Goal: Find specific page/section: Find specific page/section

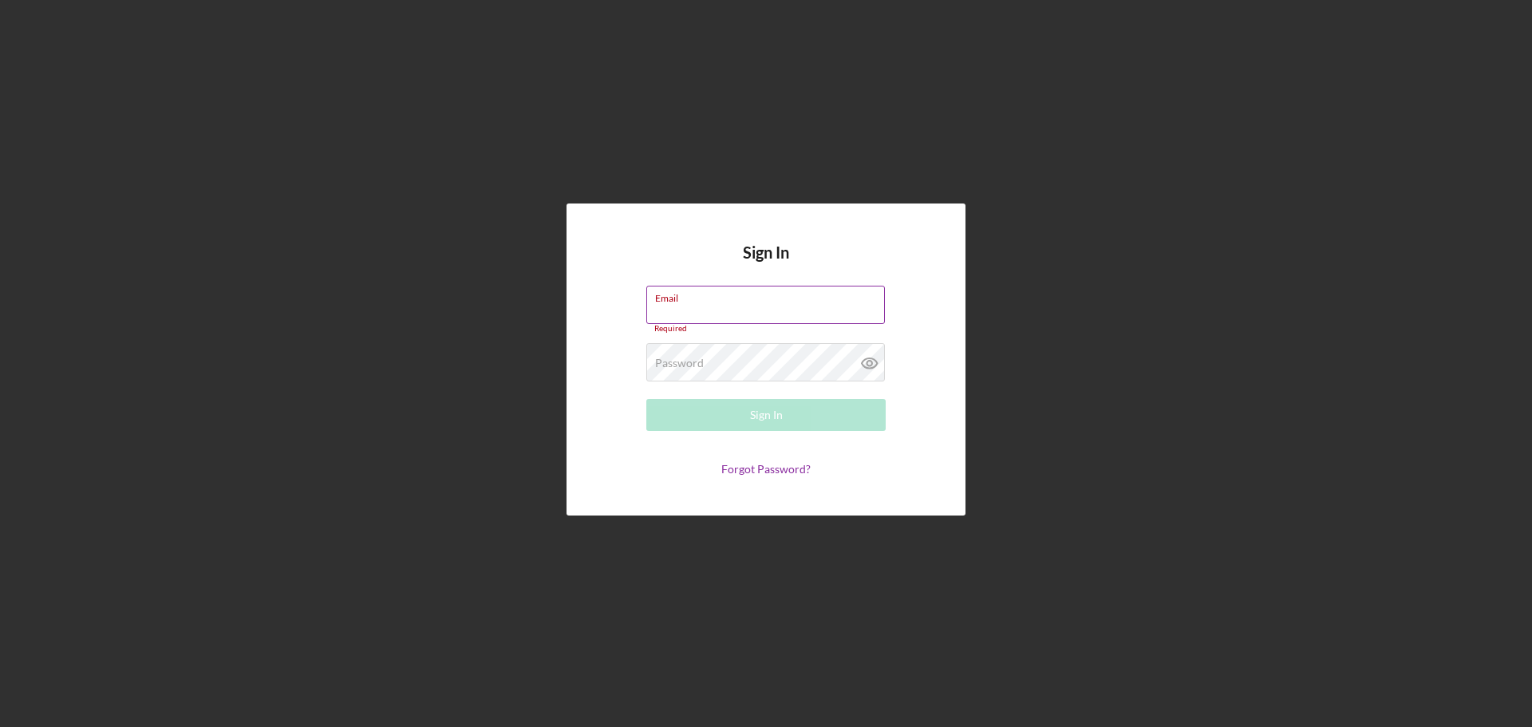
type input "[EMAIL_ADDRESS][DOMAIN_NAME]"
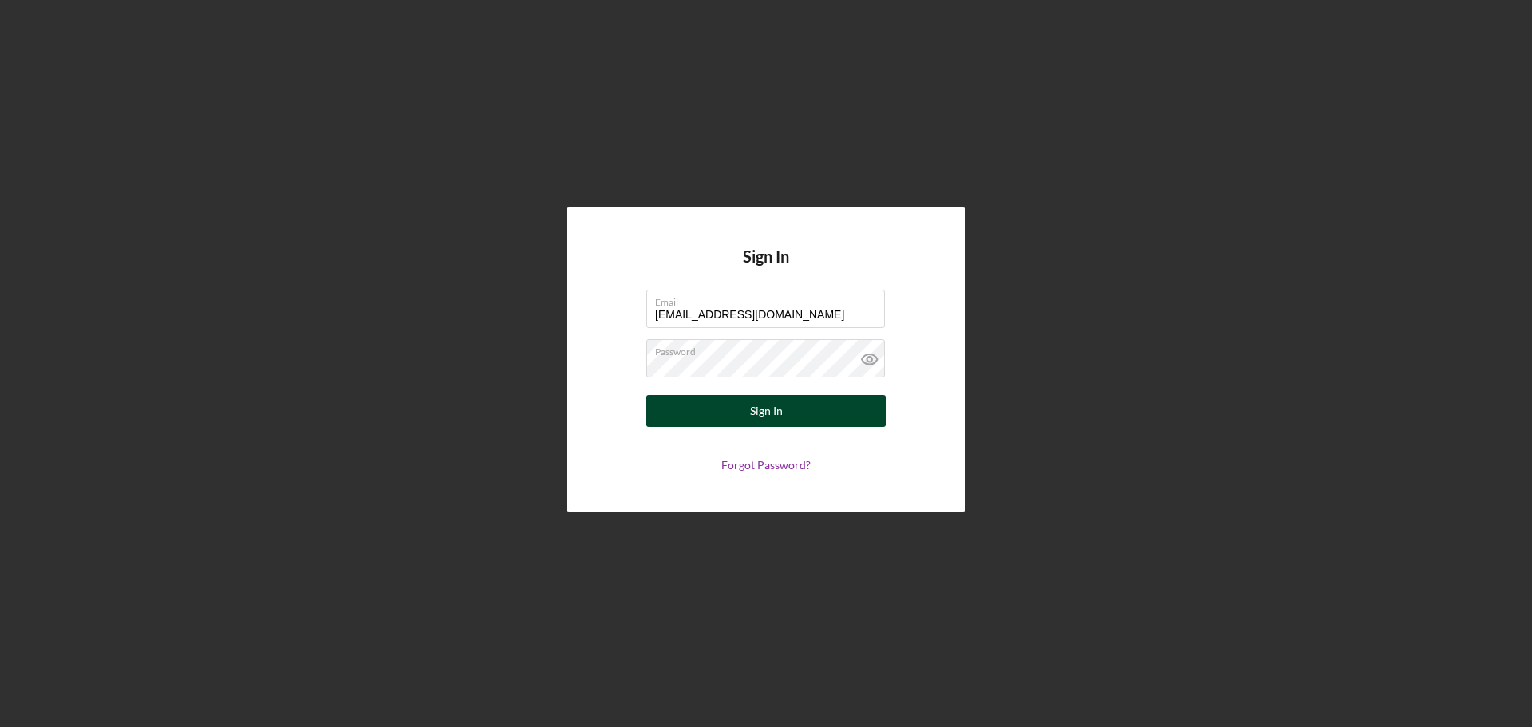
click at [752, 418] on div "Sign In" at bounding box center [766, 411] width 33 height 32
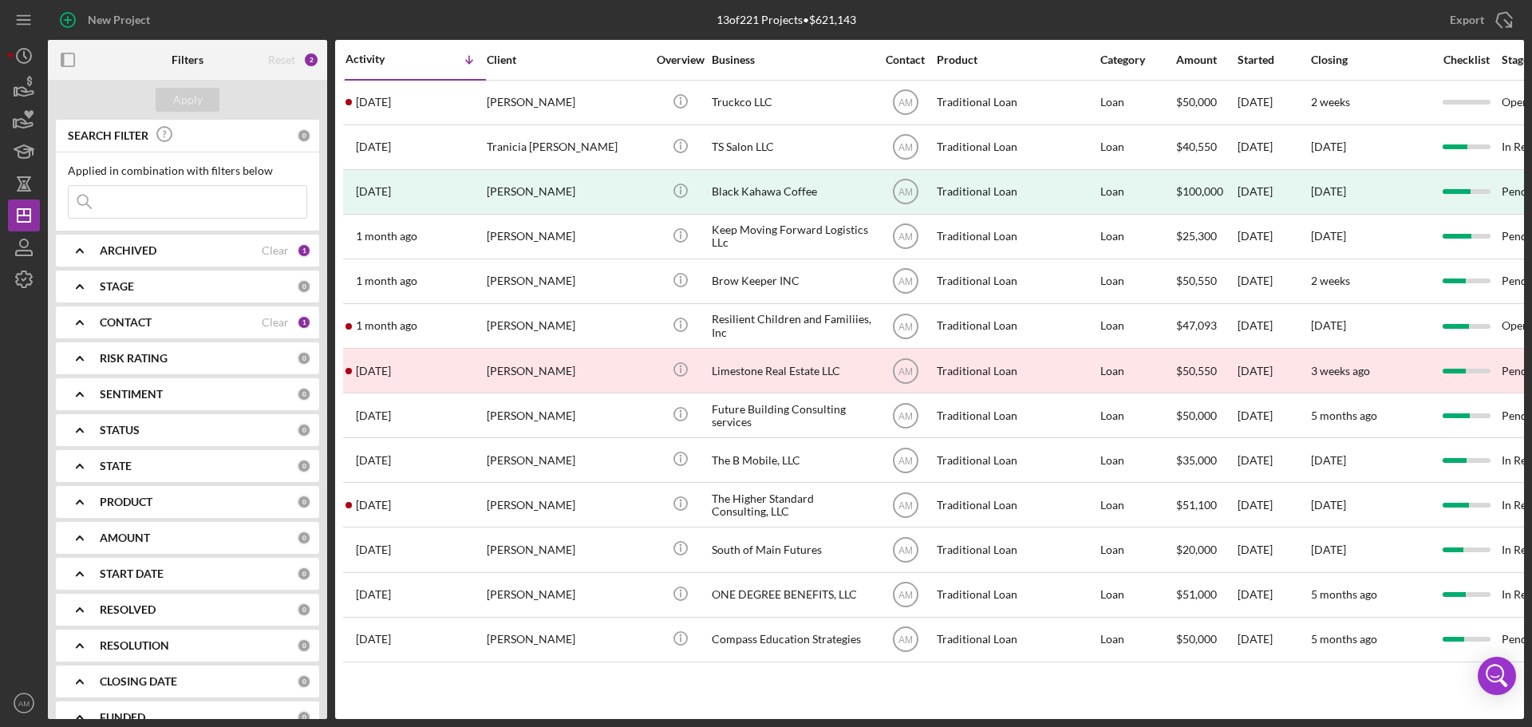
click at [116, 219] on div "Icon/Menu Close" at bounding box center [187, 202] width 239 height 34
click at [128, 197] on input at bounding box center [188, 202] width 238 height 32
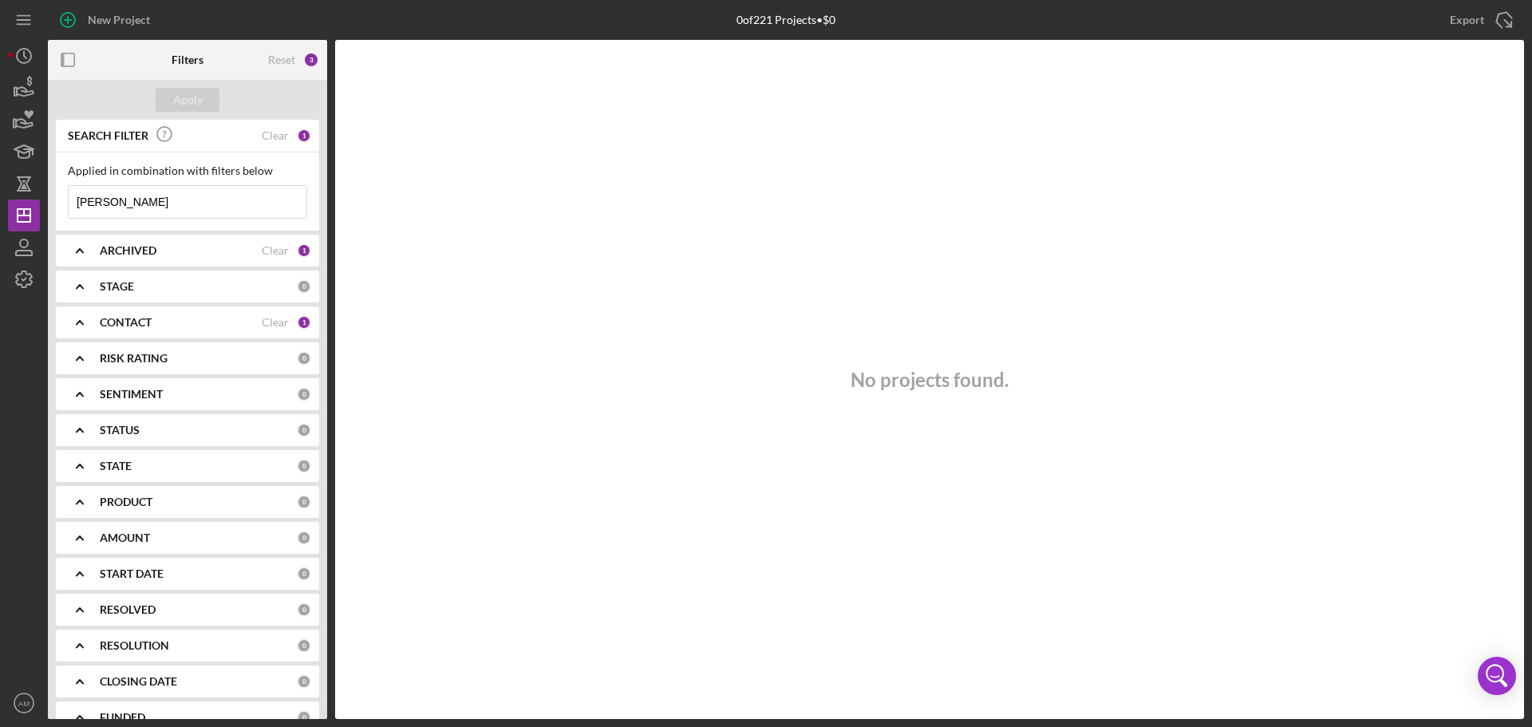
type input "[PERSON_NAME]"
click at [250, 321] on div "CONTACT" at bounding box center [181, 322] width 162 height 13
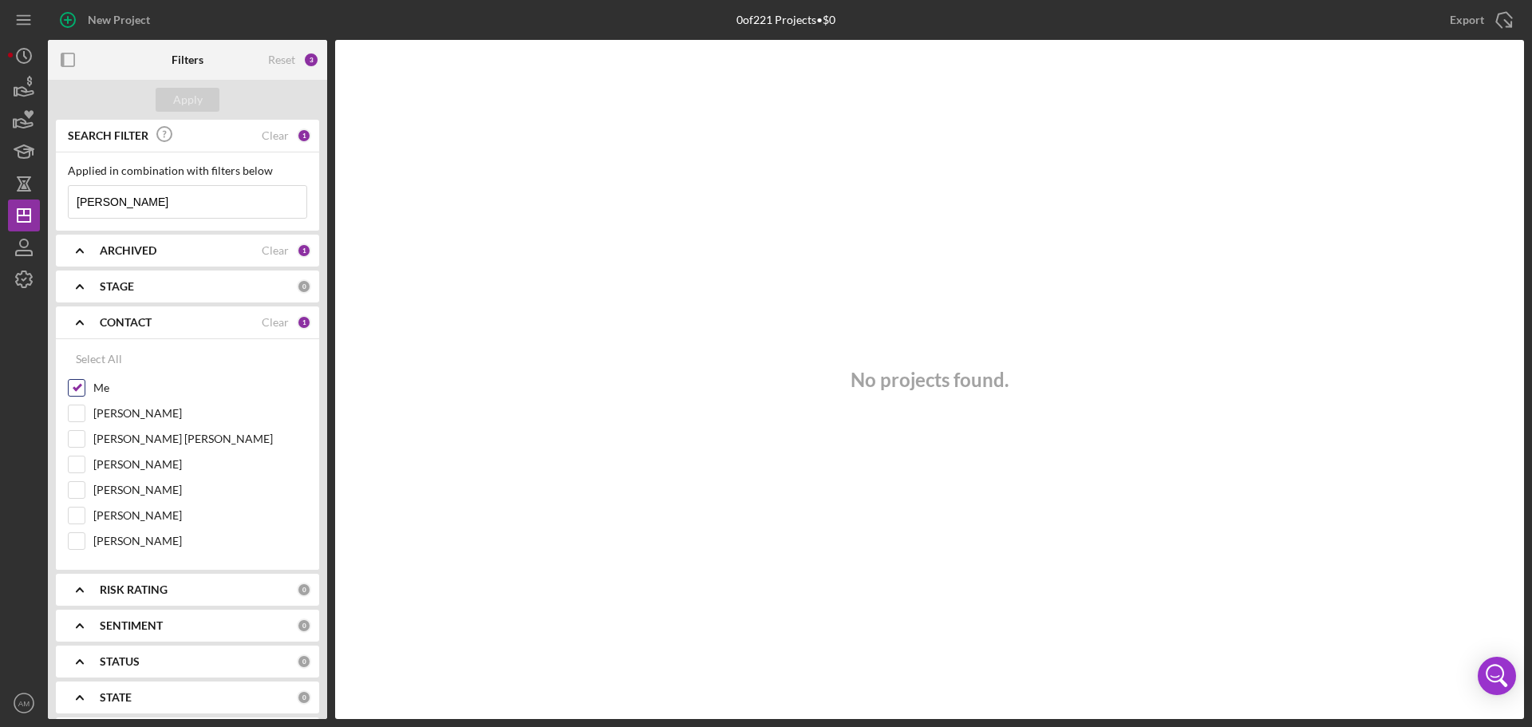
click at [73, 384] on input "Me" at bounding box center [77, 388] width 16 height 16
checkbox input "false"
click at [160, 205] on input "[PERSON_NAME]" at bounding box center [188, 202] width 238 height 32
click at [198, 90] on div "Apply" at bounding box center [188, 100] width 30 height 24
click at [153, 193] on input "[PERSON_NAME]" at bounding box center [188, 202] width 238 height 32
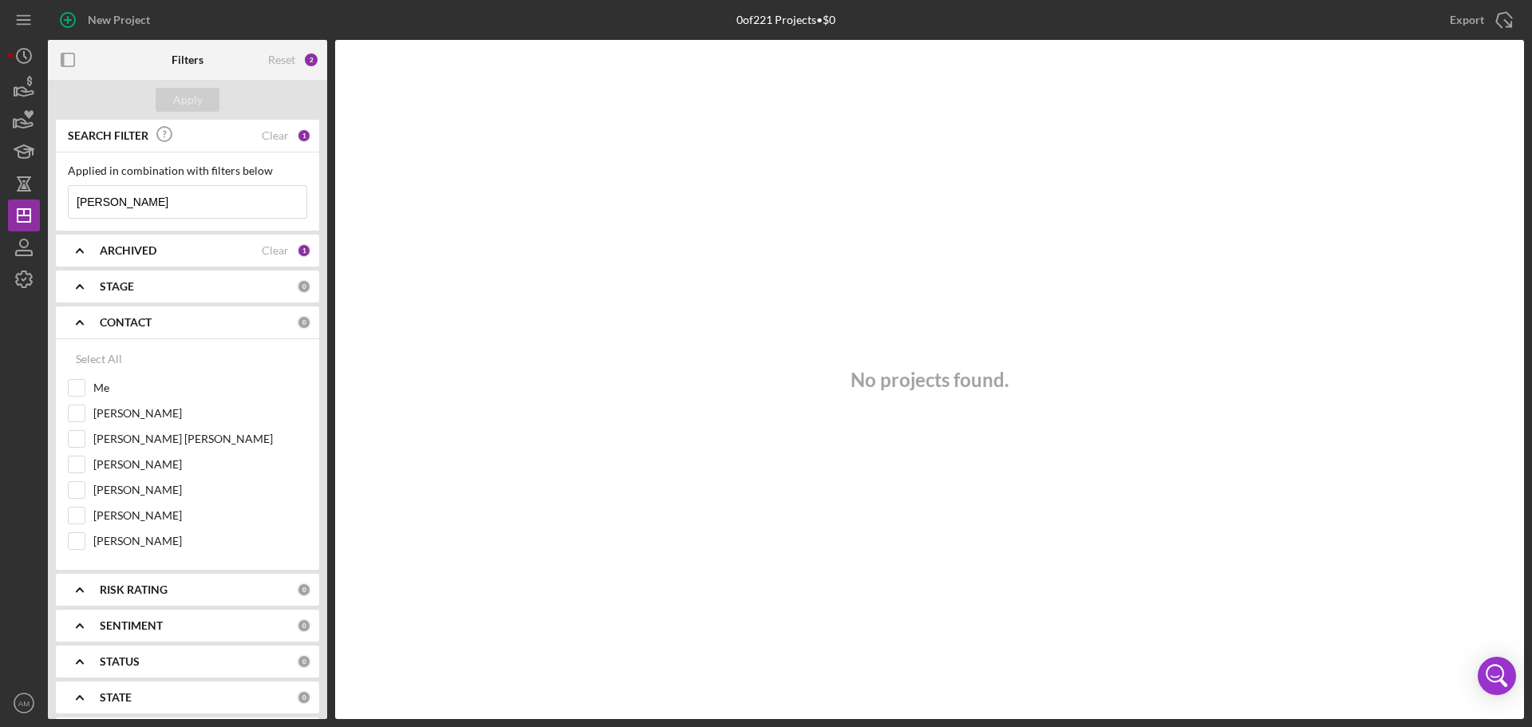
click at [148, 205] on input "[PERSON_NAME]" at bounding box center [188, 202] width 238 height 32
drag, startPoint x: 148, startPoint y: 205, endPoint x: 39, endPoint y: 203, distance: 109.3
click at [39, 203] on div "New Project 0 of 221 Projects • $0 Export Icon/Export Filters Reset 2 Apply SEA…" at bounding box center [766, 359] width 1516 height 719
click at [149, 207] on input at bounding box center [188, 202] width 238 height 32
type input "y"
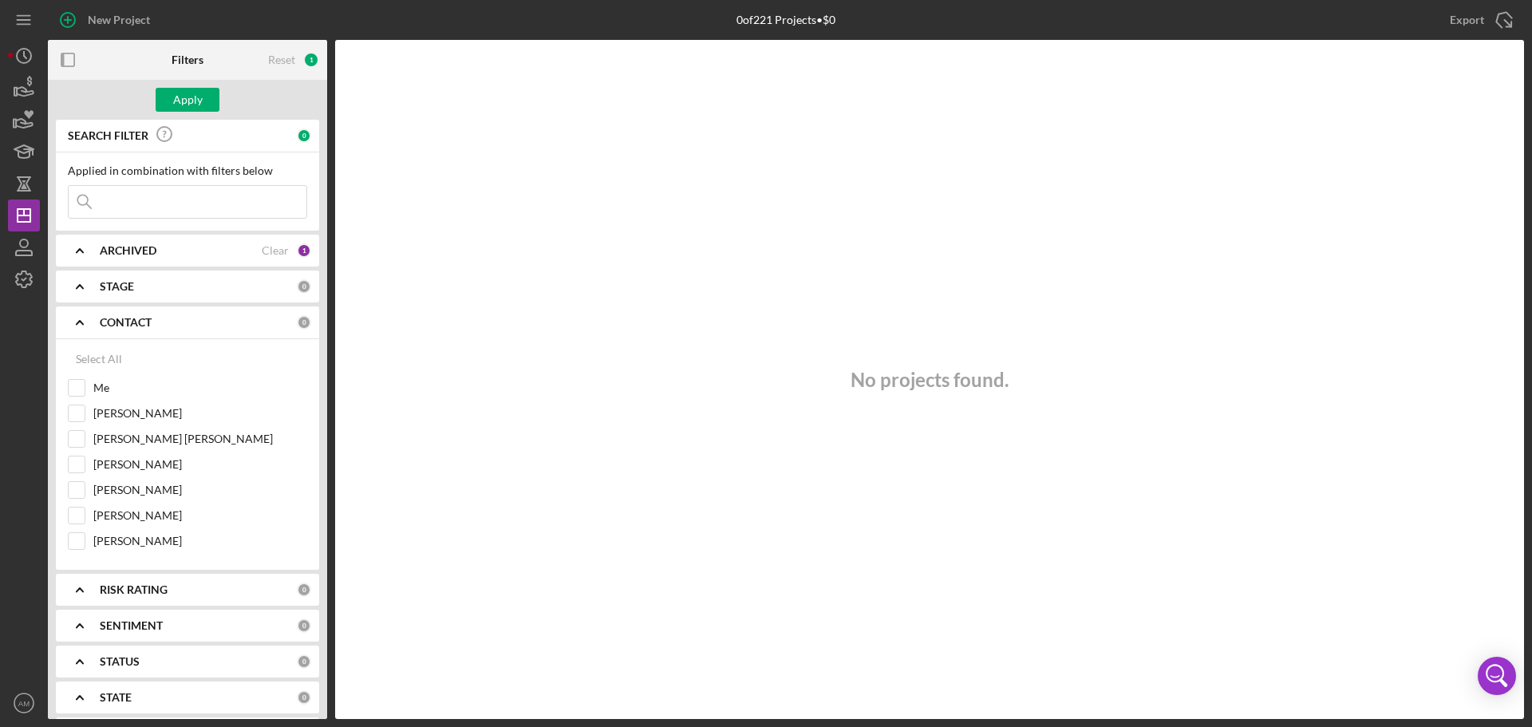
click at [149, 207] on input at bounding box center [188, 202] width 238 height 32
click at [227, 429] on div "[PERSON_NAME]" at bounding box center [187, 417] width 239 height 26
click at [192, 217] on input "[PERSON_NAME]" at bounding box center [188, 202] width 238 height 32
click at [164, 203] on input "[PERSON_NAME]" at bounding box center [188, 202] width 238 height 32
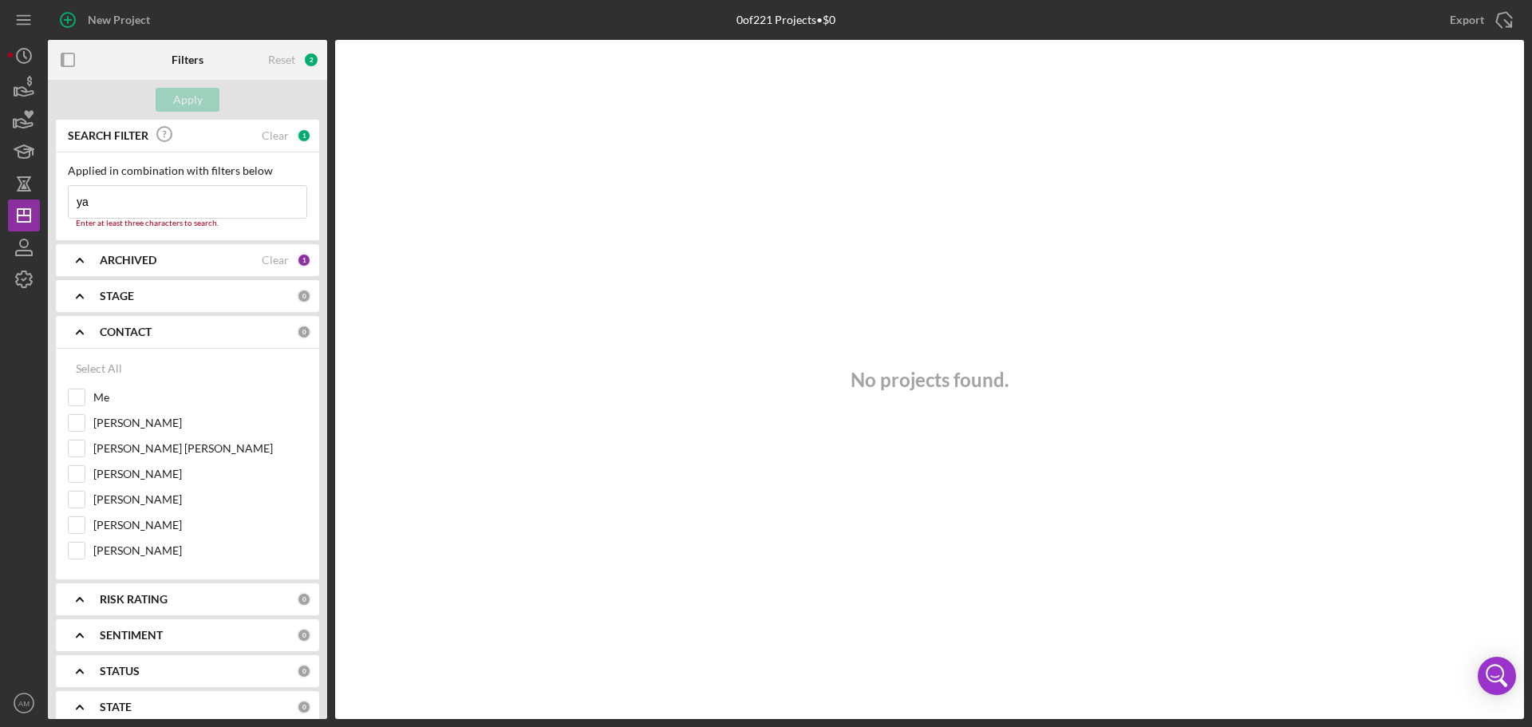
type input "y"
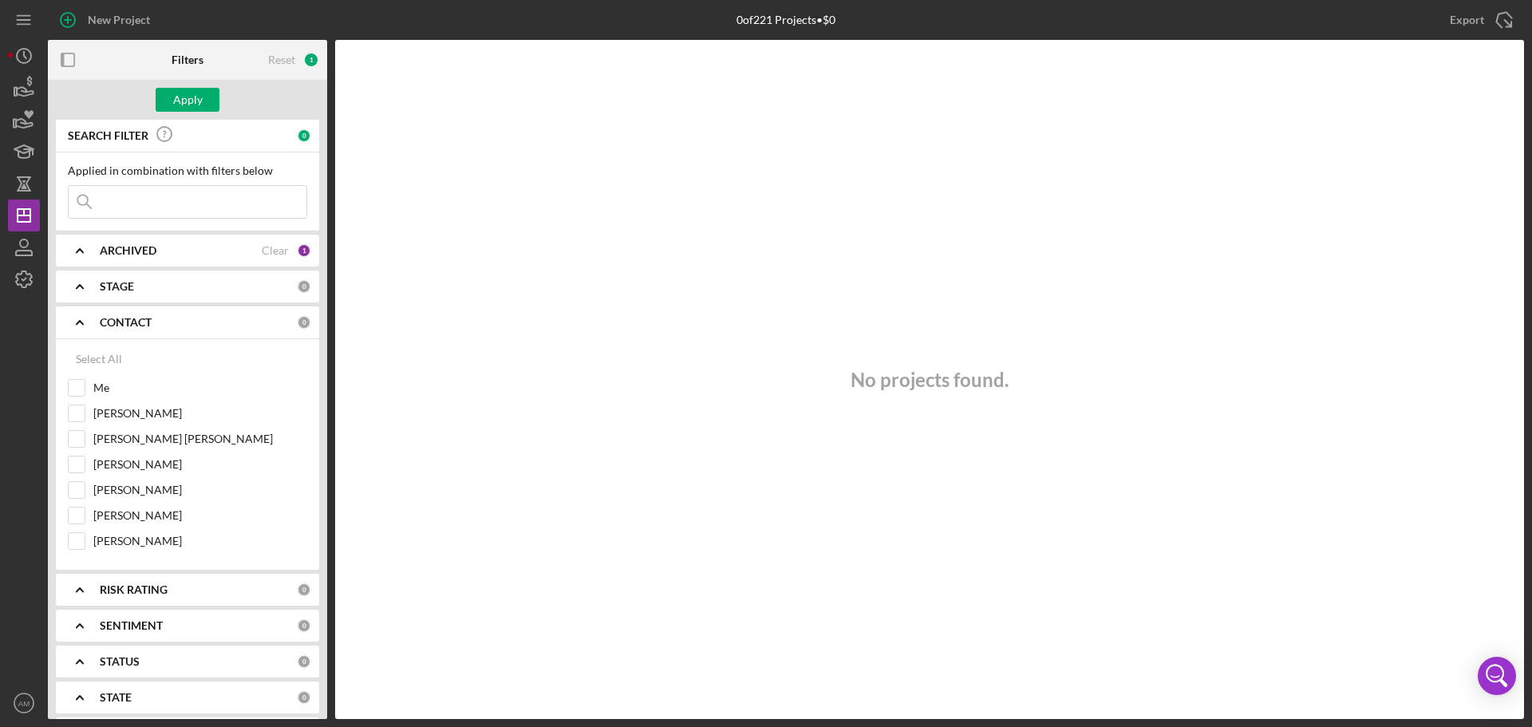
click at [119, 201] on input at bounding box center [188, 202] width 238 height 32
type input "[PERSON_NAME]"
click at [89, 358] on div "Select All" at bounding box center [99, 359] width 46 height 32
checkbox input "true"
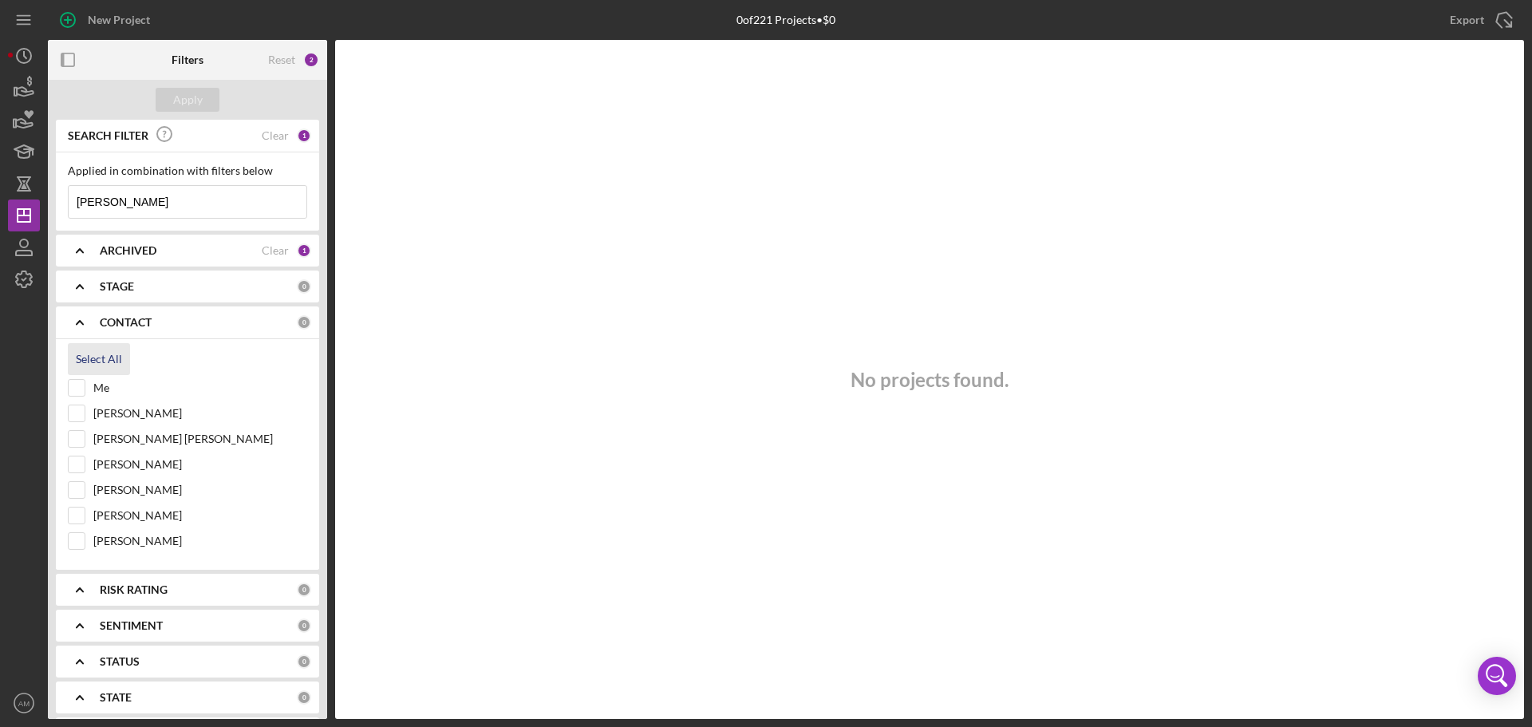
checkbox input "true"
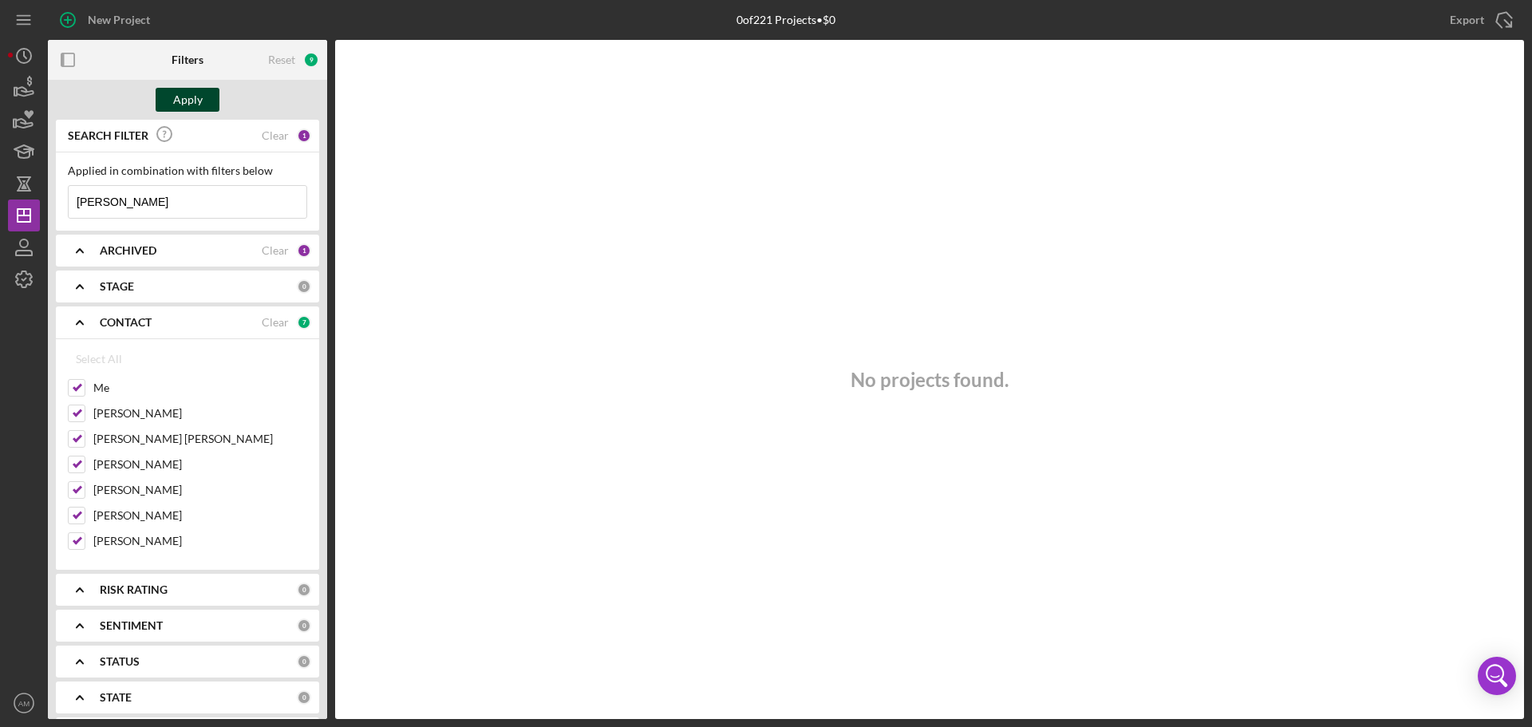
click at [187, 95] on div "Apply" at bounding box center [188, 100] width 30 height 24
drag, startPoint x: 146, startPoint y: 199, endPoint x: 3, endPoint y: 200, distance: 142.8
click at [4, 200] on div "New Project 0 of 221 Projects • $0 Export Icon/Export Filters Reset 9 Apply SEA…" at bounding box center [766, 363] width 1532 height 727
click at [579, 480] on div "No projects found." at bounding box center [929, 379] width 1189 height 679
